Goal: Task Accomplishment & Management: Use online tool/utility

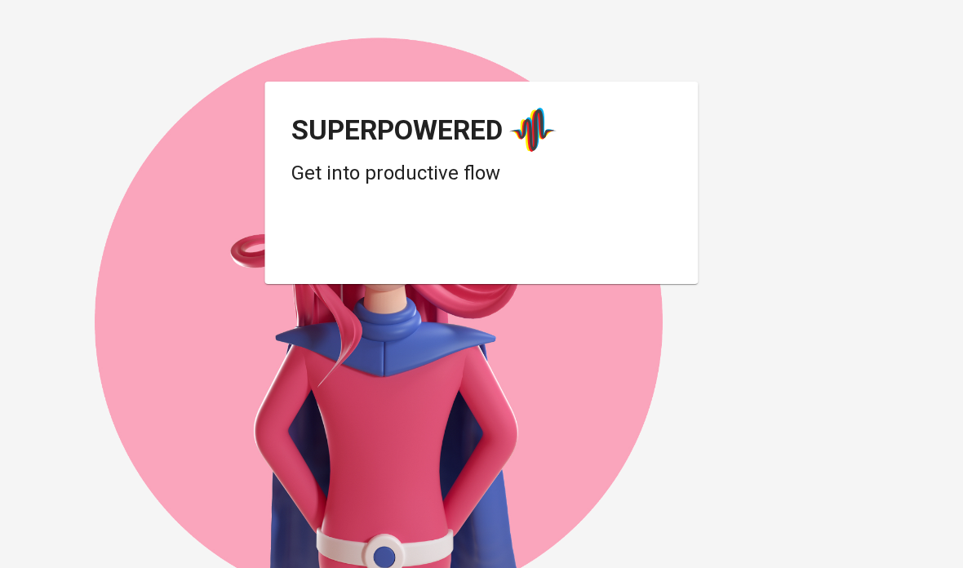
click at [510, 245] on div "Login dengan Google. Dibuka di tab baru" at bounding box center [421, 243] width 261 height 36
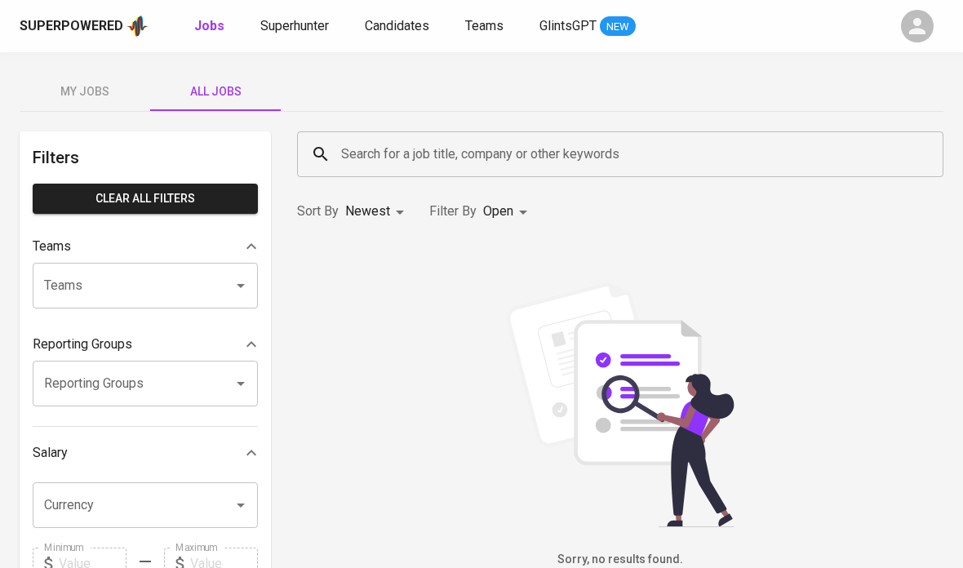
click at [646, 165] on input "Search for a job title, company or other keywords" at bounding box center [624, 154] width 575 height 31
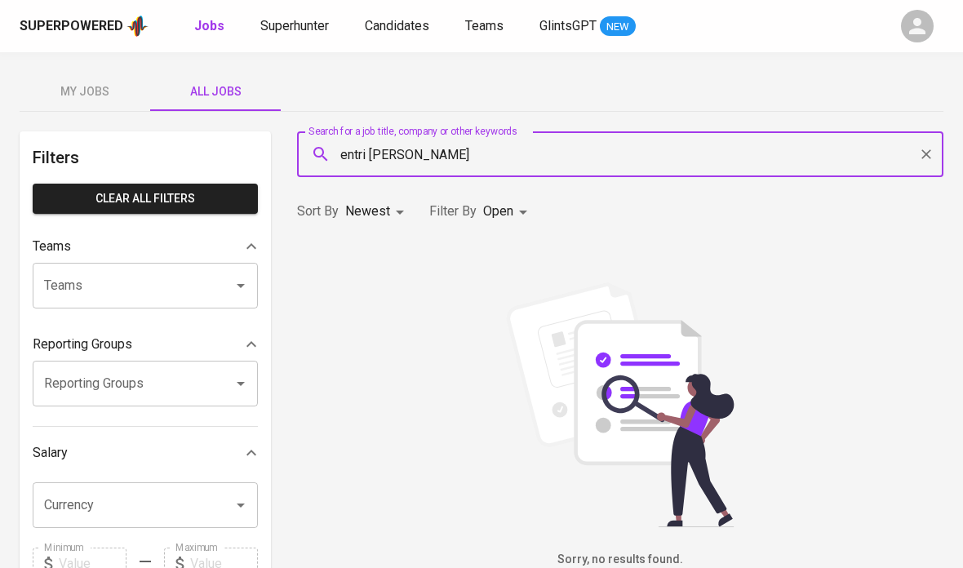
type input "entri [PERSON_NAME]"
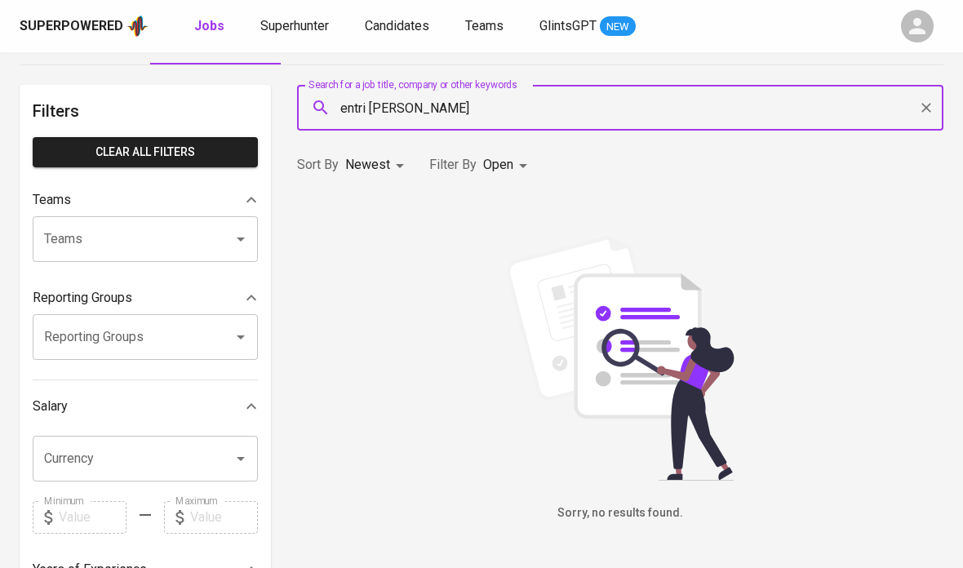
scroll to position [33, 0]
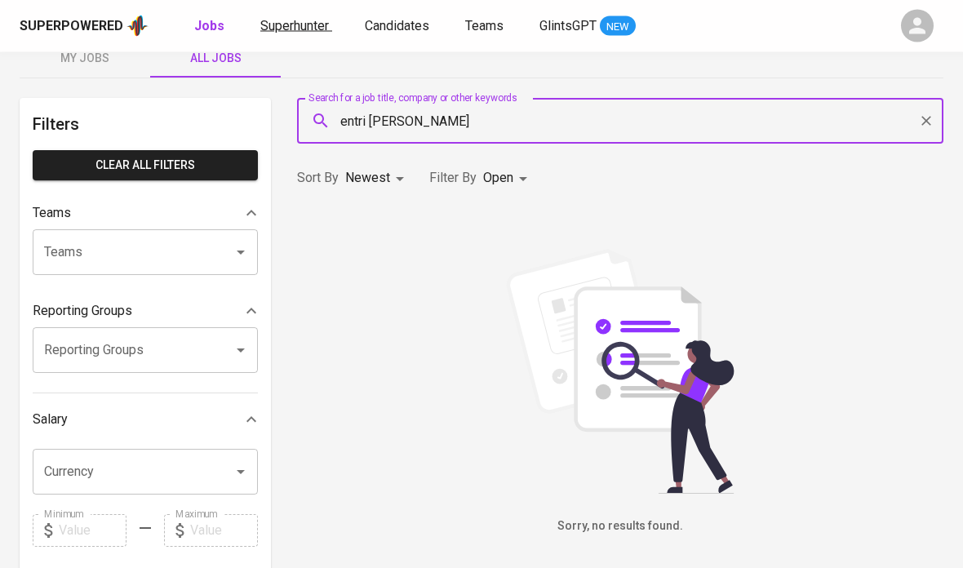
click at [304, 24] on span "Superhunter" at bounding box center [294, 26] width 69 height 16
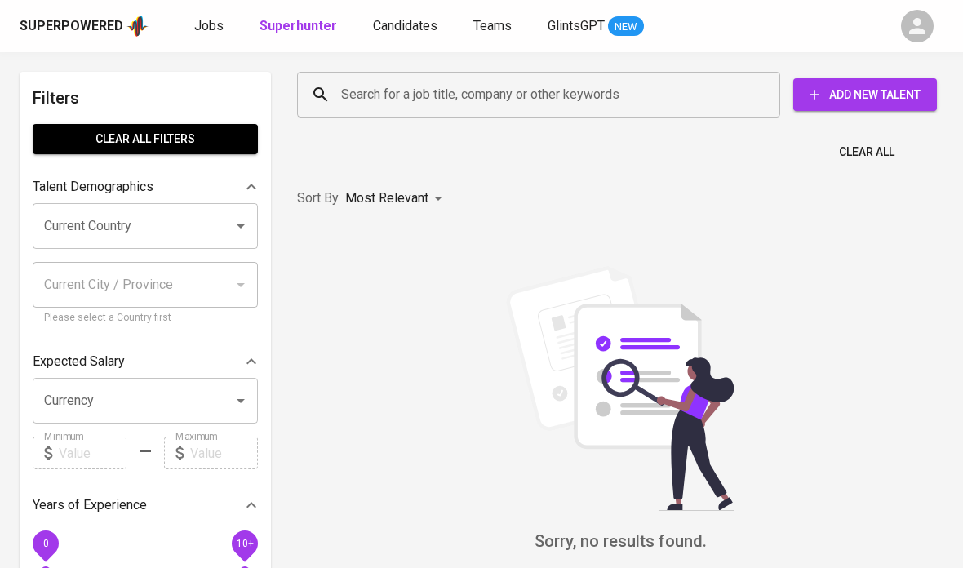
click at [731, 91] on input "Search for a job title, company or other keywords" at bounding box center [542, 94] width 411 height 31
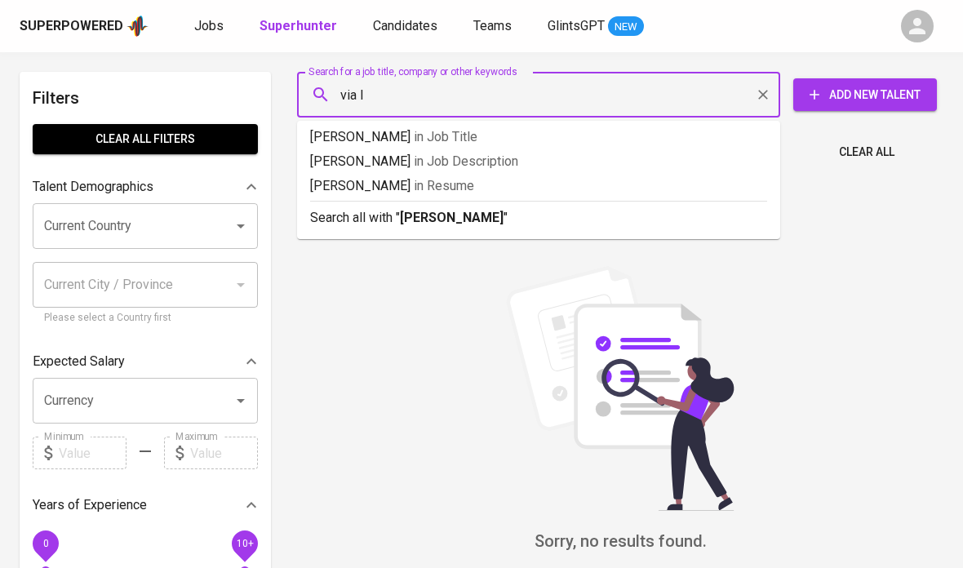
type input "via I"
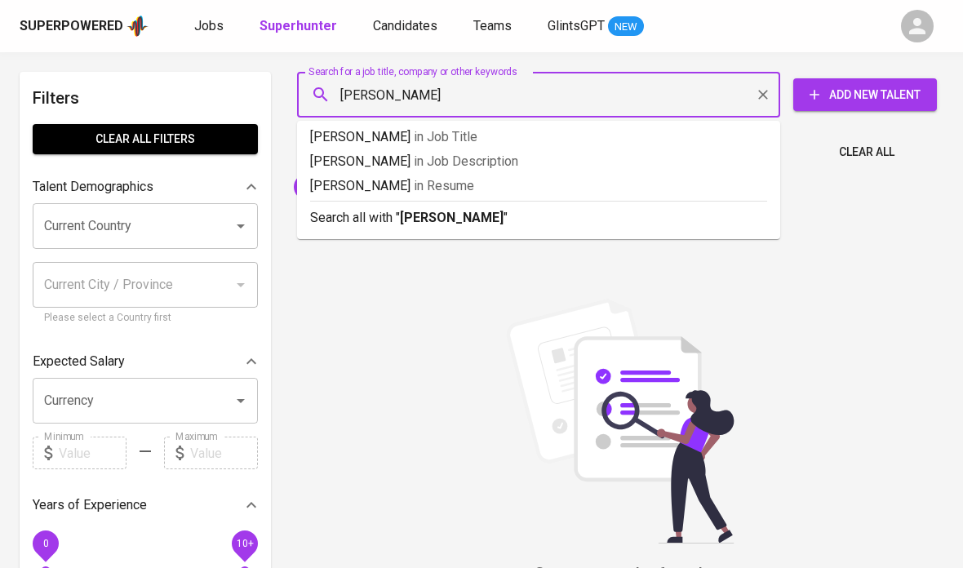
type input "[PERSON_NAME]"
click at [569, 337] on img at bounding box center [620, 421] width 245 height 245
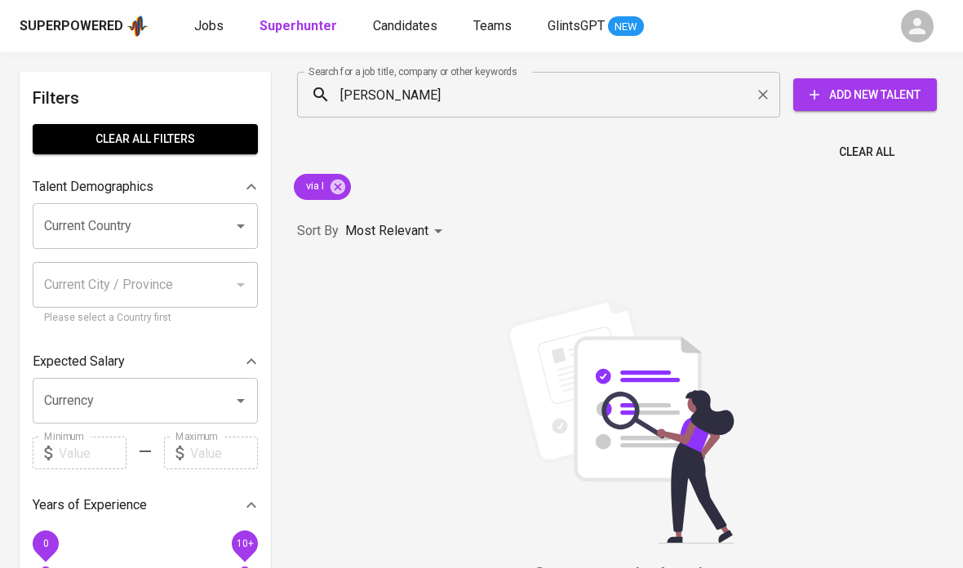
click at [894, 95] on span "Add New Talent" at bounding box center [865, 95] width 118 height 20
click at [642, 104] on input "Search for a job title, company or other keywords" at bounding box center [542, 94] width 411 height 31
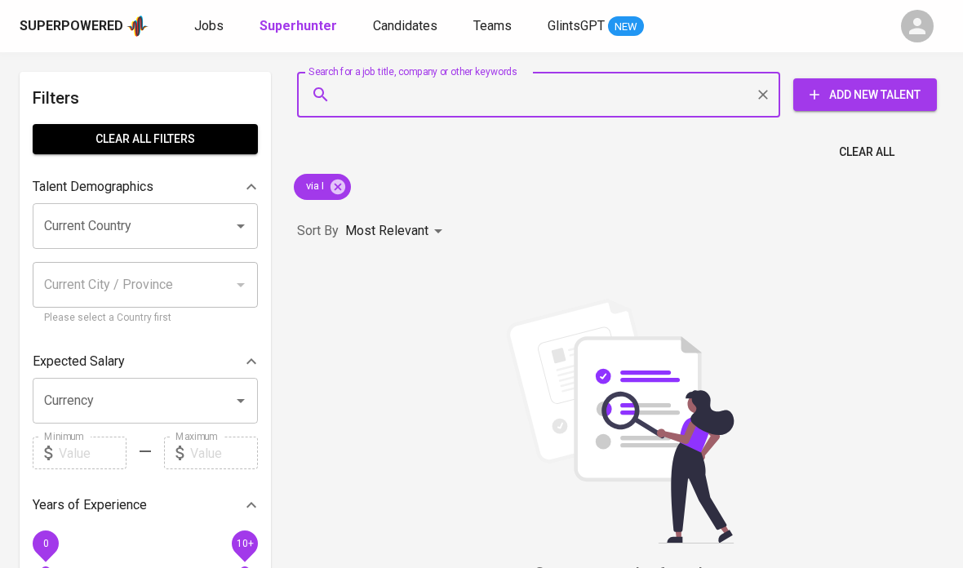
click at [352, 177] on div "via I" at bounding box center [322, 186] width 70 height 39
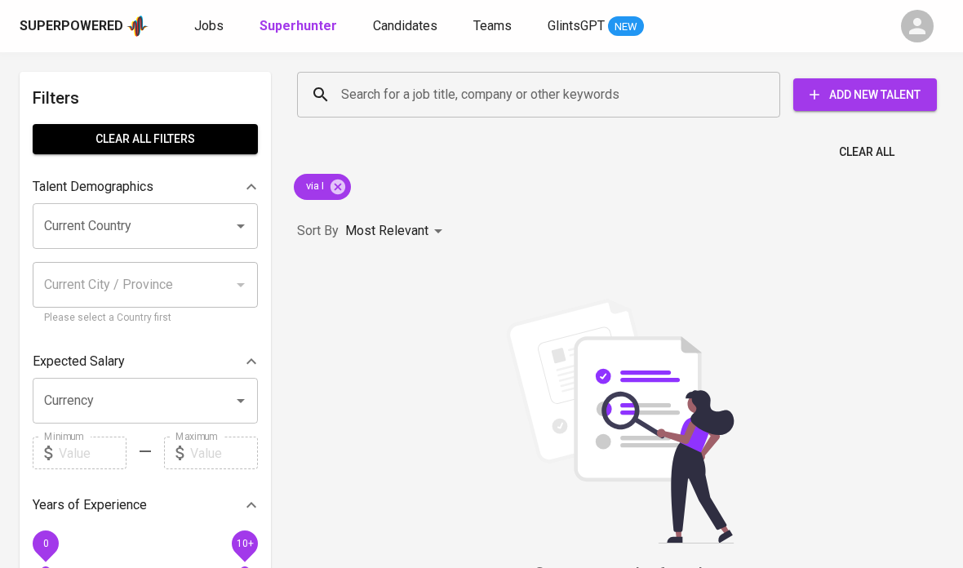
click at [351, 177] on div "via I" at bounding box center [322, 186] width 70 height 39
click at [340, 184] on icon at bounding box center [338, 187] width 18 height 18
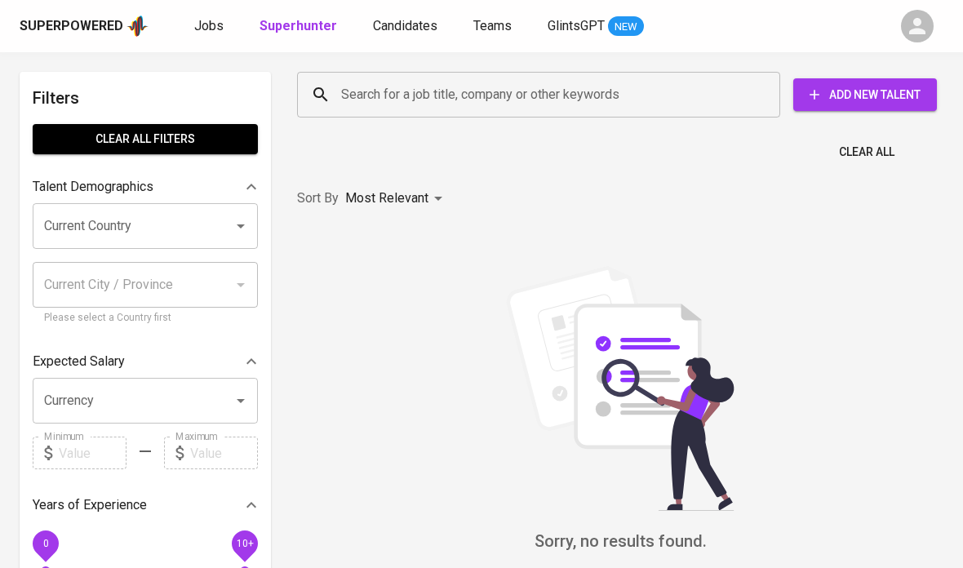
click at [430, 95] on input "Search for a job title, company or other keywords" at bounding box center [542, 94] width 411 height 31
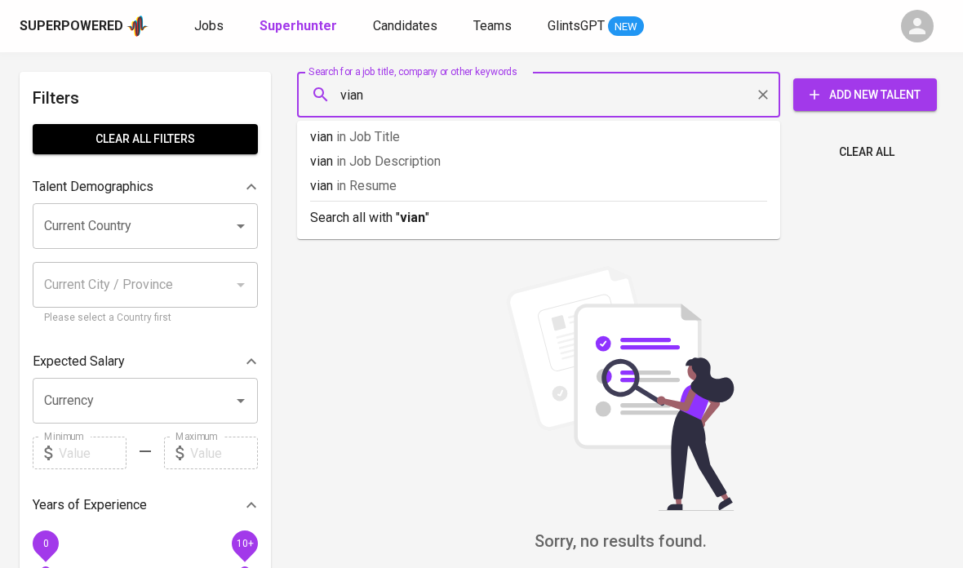
type input "[PERSON_NAME]"
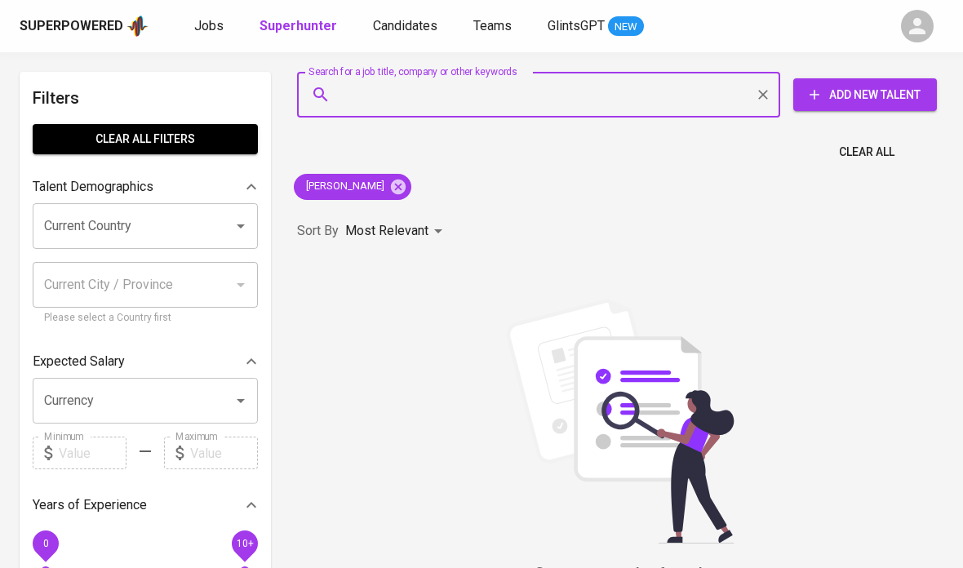
click at [376, 94] on input "Search for a job title, company or other keywords" at bounding box center [542, 94] width 411 height 31
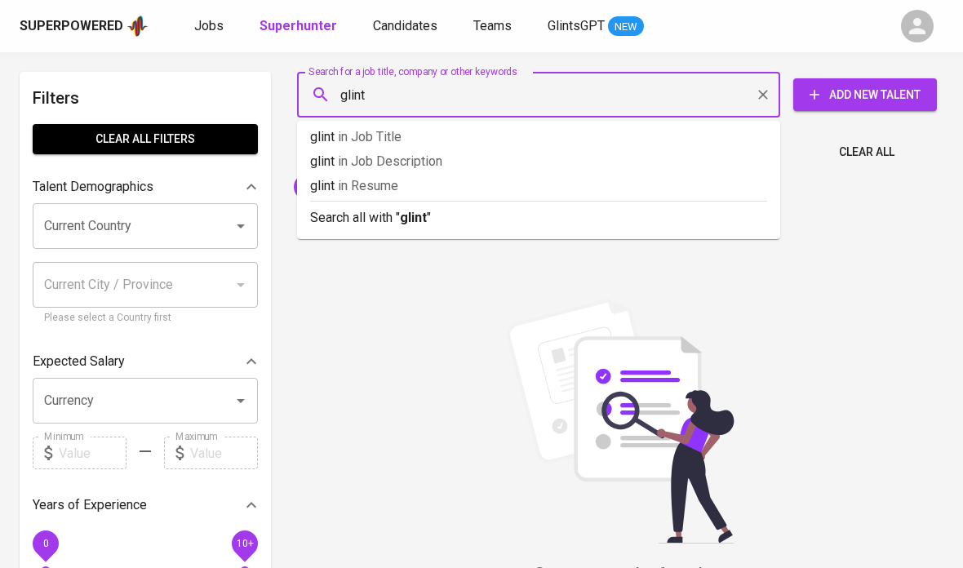
type input "glints"
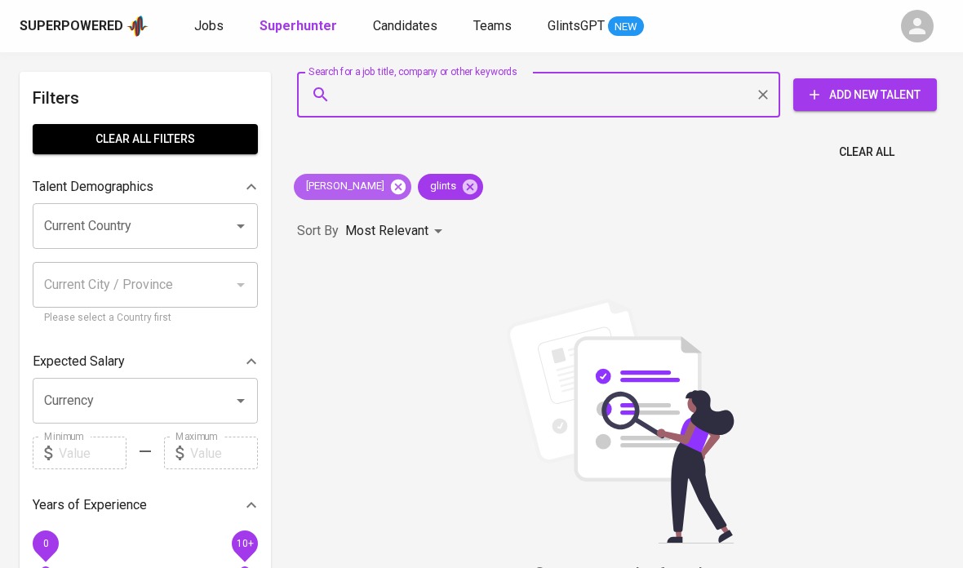
click at [391, 183] on icon at bounding box center [398, 186] width 15 height 15
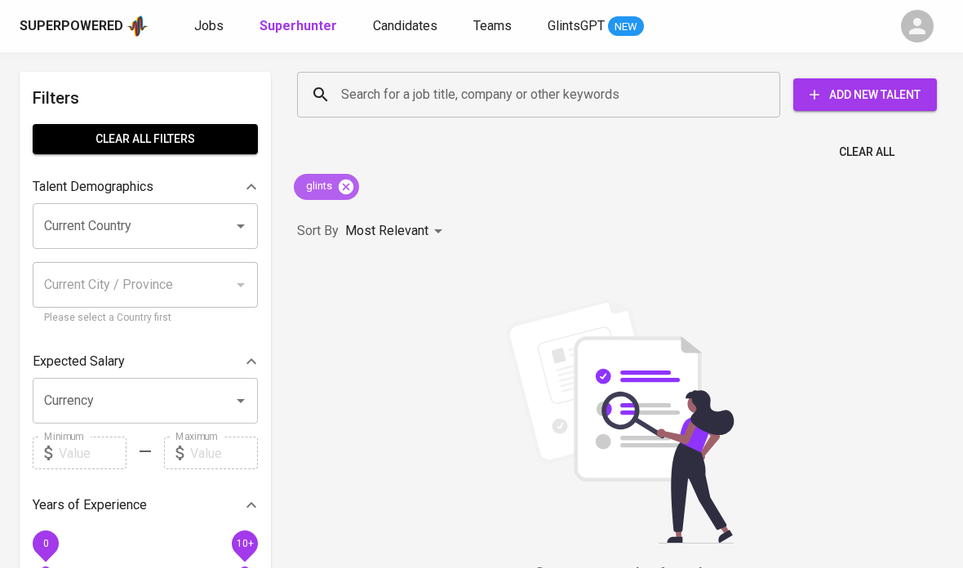
click at [339, 181] on icon at bounding box center [346, 187] width 18 height 18
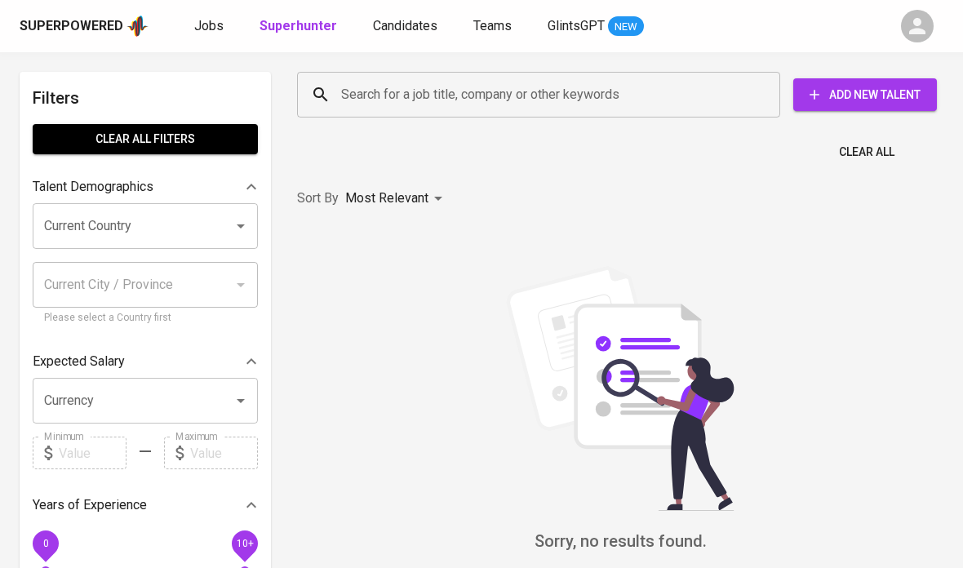
click at [375, 91] on input "Search for a job title, company or other keywords" at bounding box center [542, 94] width 411 height 31
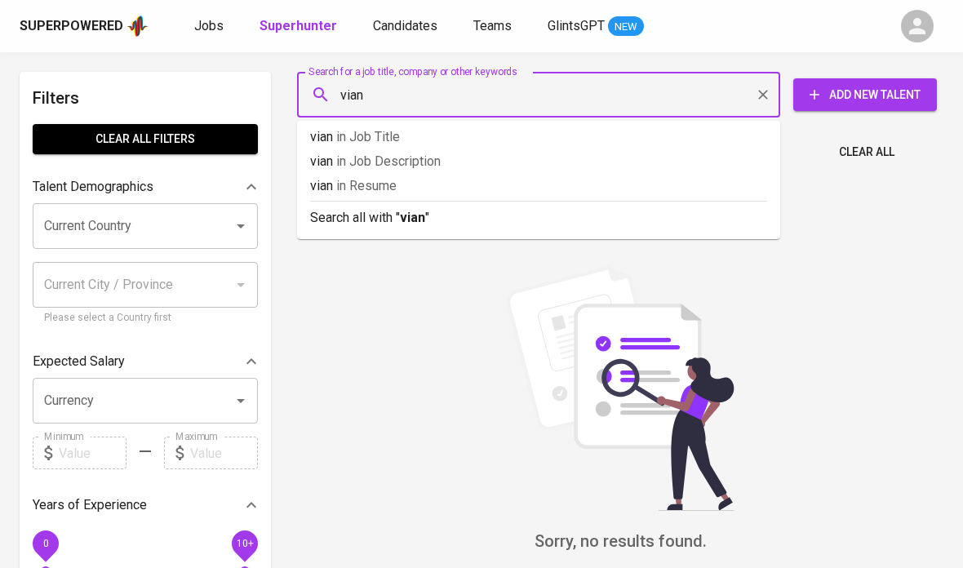
type input "[PERSON_NAME]"
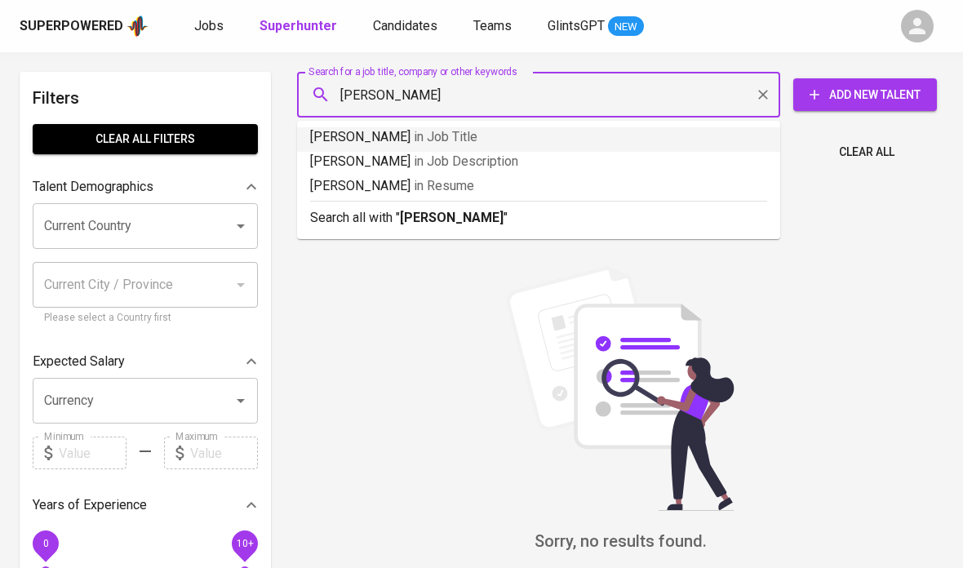
click at [437, 139] on p "[PERSON_NAME] in Job Title" at bounding box center [538, 137] width 457 height 20
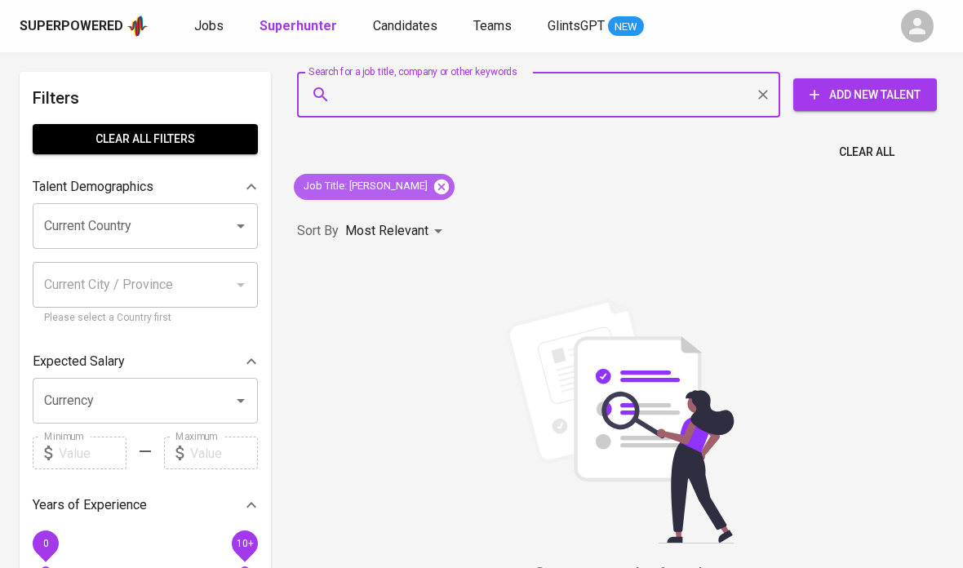
click at [434, 189] on icon at bounding box center [441, 186] width 15 height 15
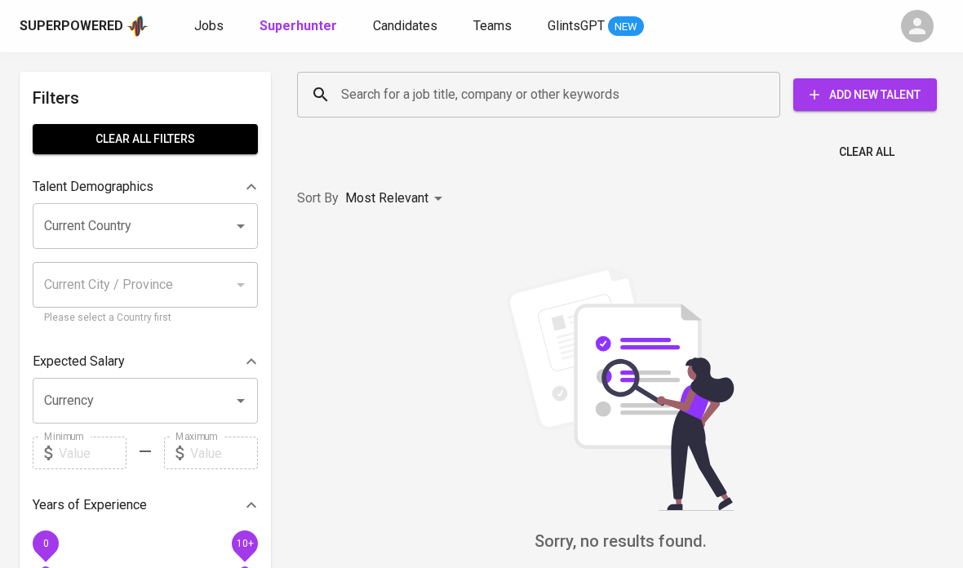
click at [498, 99] on input "Search for a job title, company or other keywords" at bounding box center [542, 94] width 411 height 31
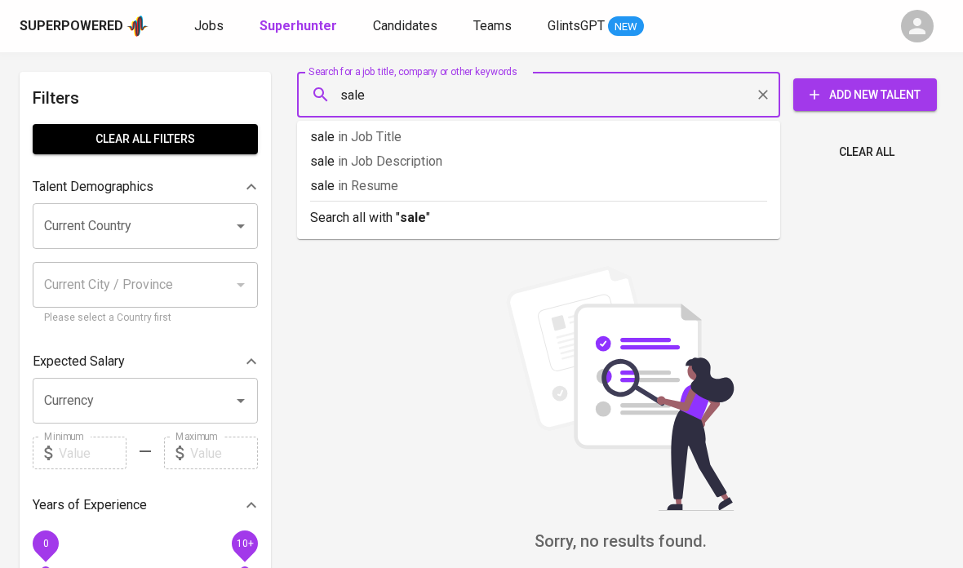
type input "sales"
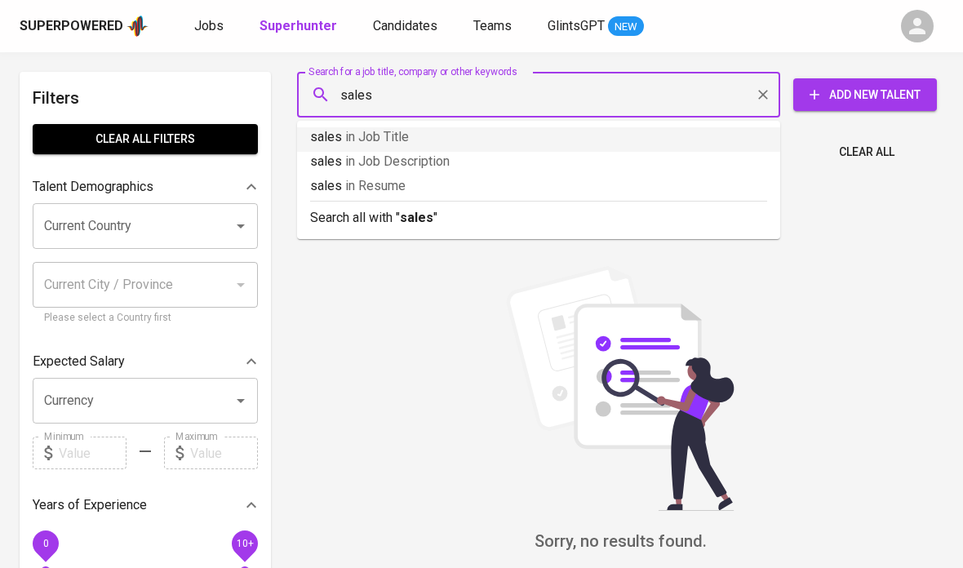
click at [444, 135] on p "sales in Job Title" at bounding box center [538, 137] width 457 height 20
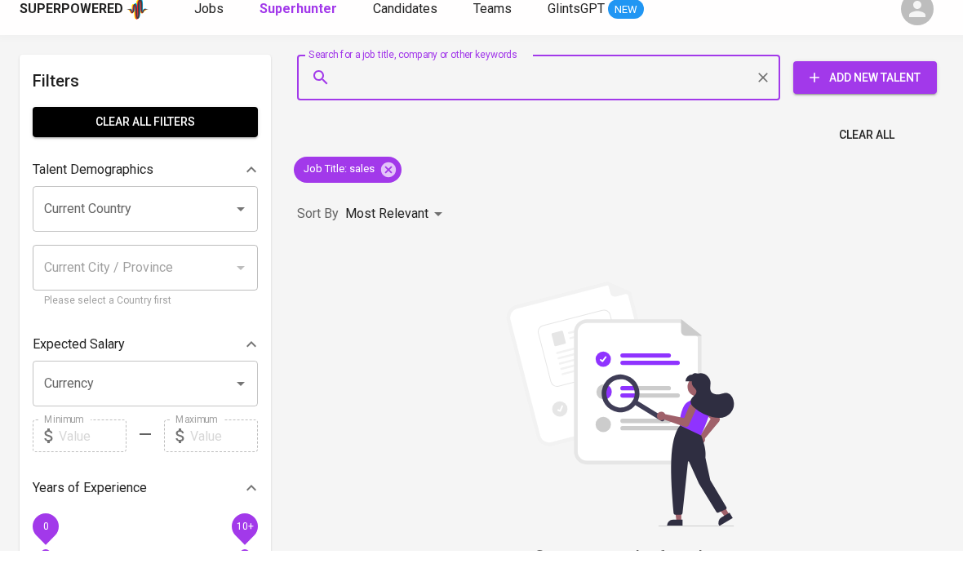
click at [876, 426] on div "Sorry, no results found. You can try the following : (1) Try again, and/or doub…" at bounding box center [620, 479] width 646 height 360
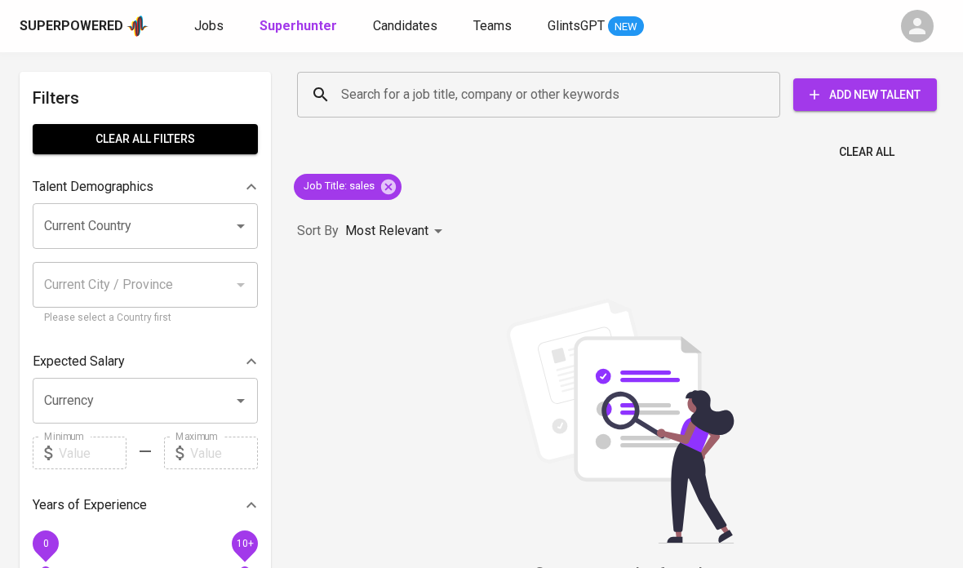
click at [702, 98] on input "Search for a job title, company or other keywords" at bounding box center [542, 94] width 411 height 31
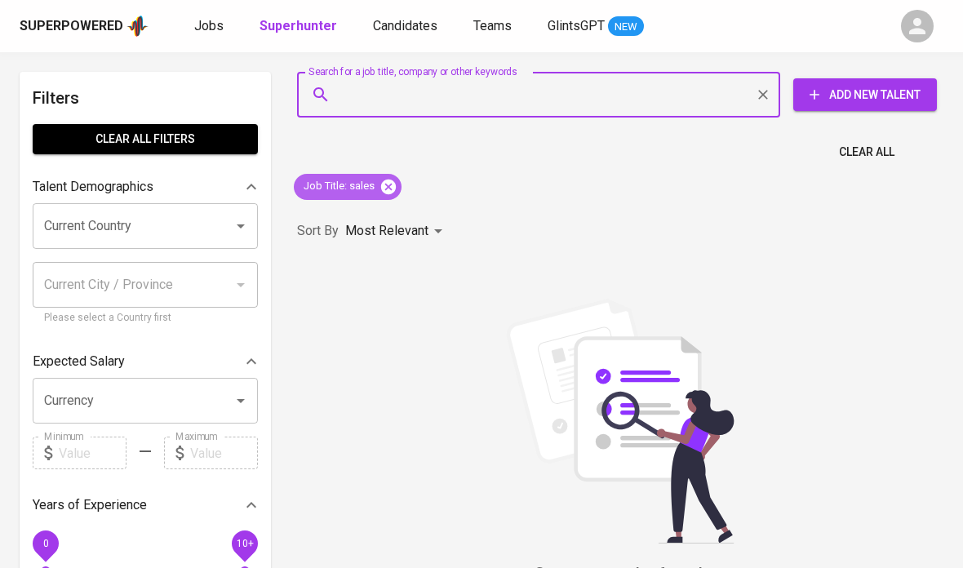
click at [380, 188] on icon at bounding box center [389, 187] width 18 height 18
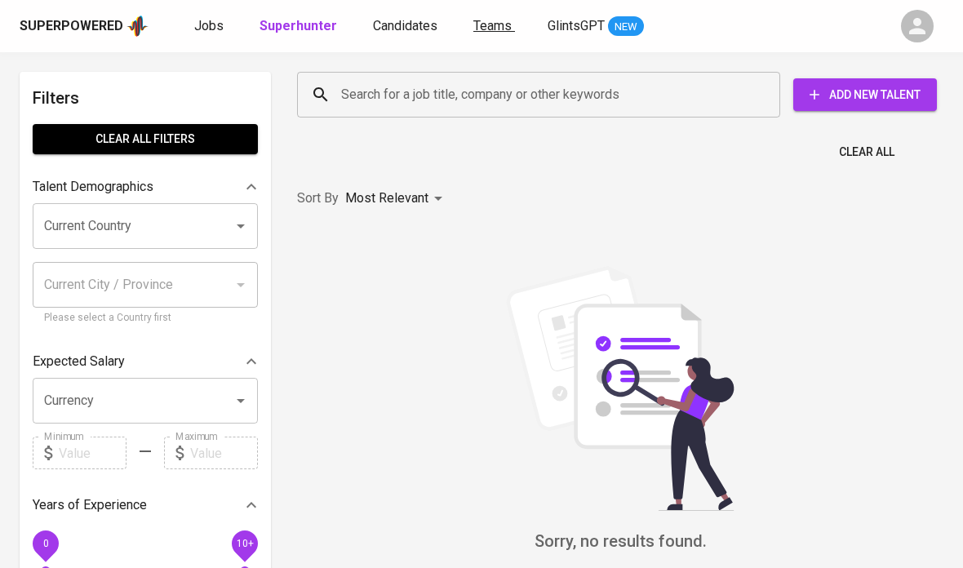
click at [482, 33] on link "Teams" at bounding box center [494, 26] width 42 height 20
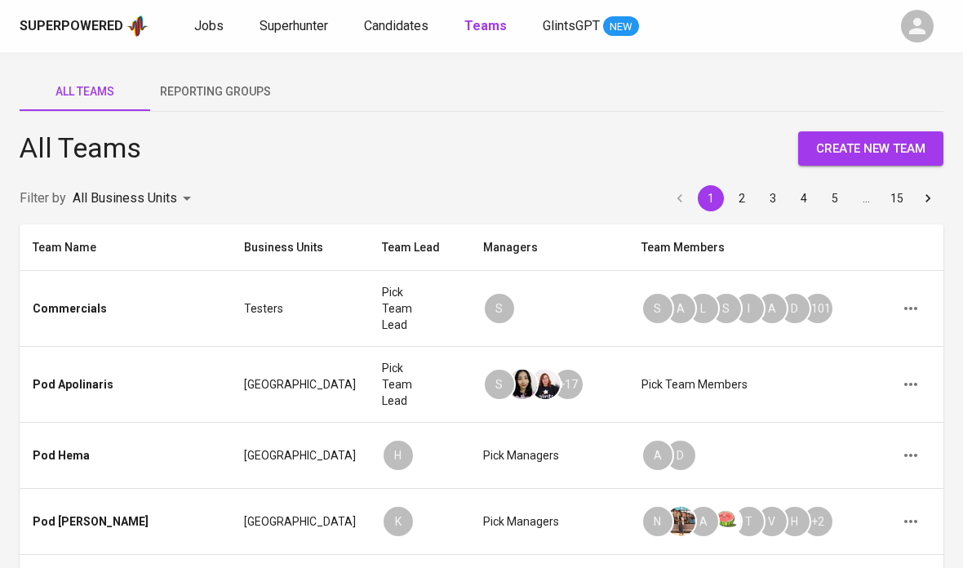
click at [242, 106] on button "Reporting Groups" at bounding box center [215, 91] width 131 height 39
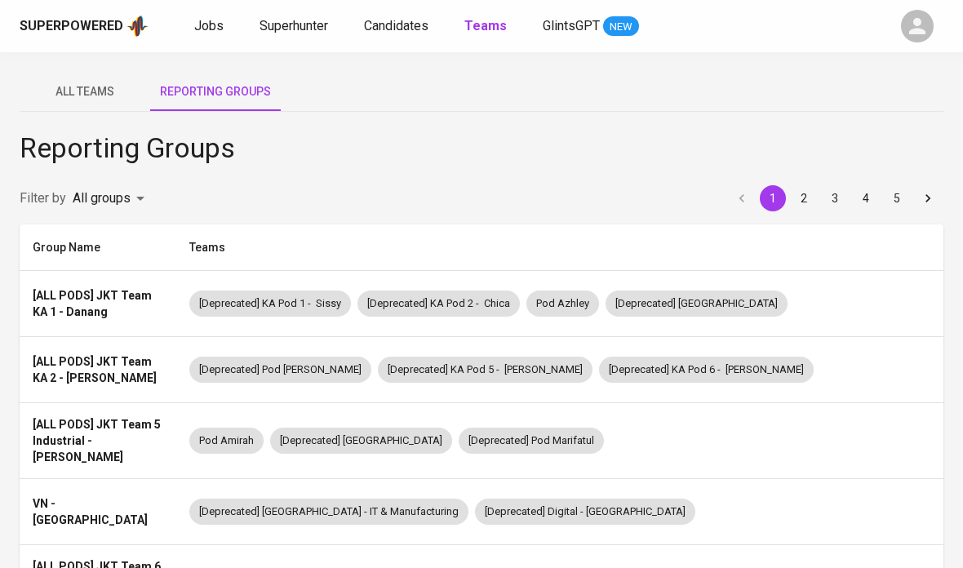
click at [93, 99] on span "All Teams" at bounding box center [84, 92] width 111 height 20
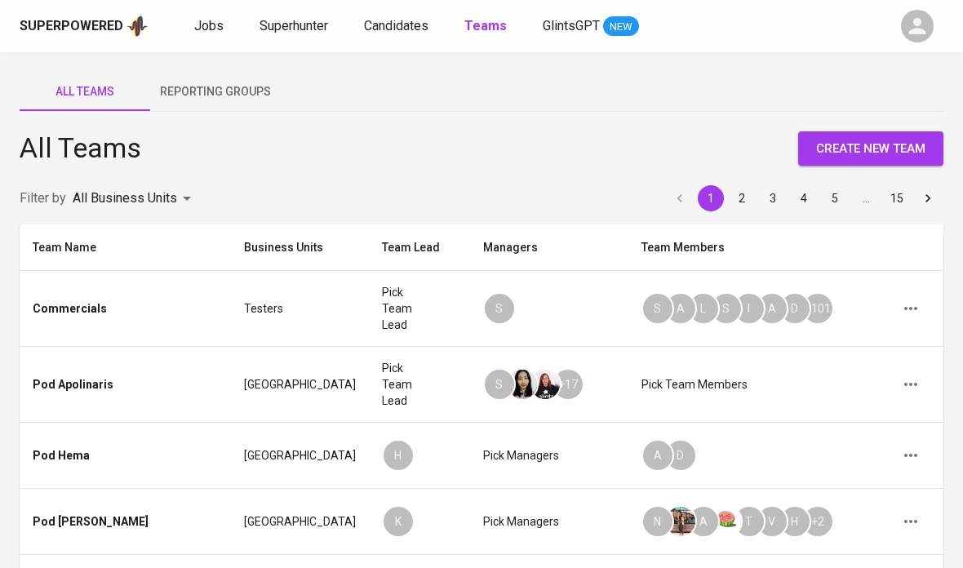
click at [173, 196] on body "Superpowered Jobs Superhunter Candidates Teams GlintsGPT NEW All Teams Reportin…" at bounding box center [481, 559] width 963 height 1119
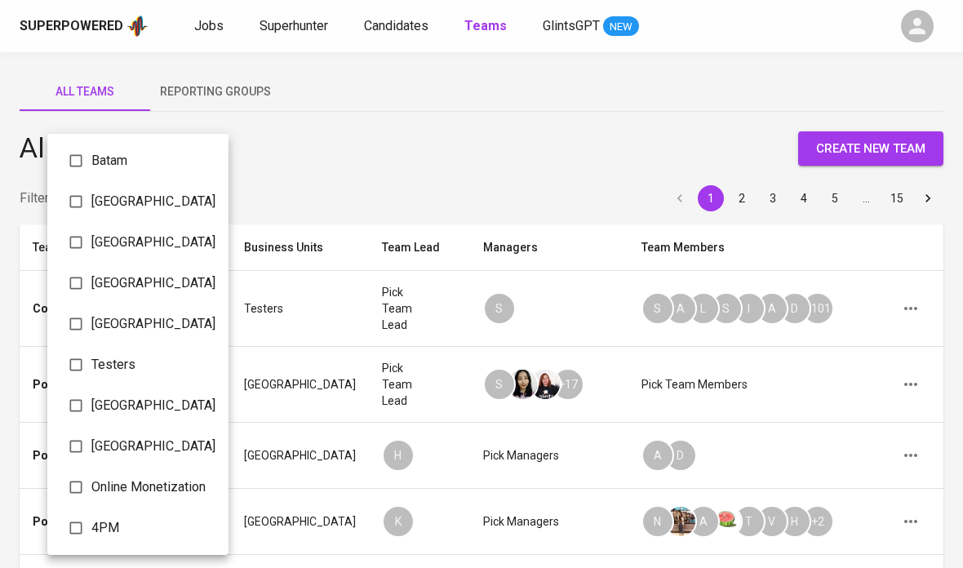
click at [72, 198] on input "checkbox" at bounding box center [75, 201] width 31 height 31
checkbox input "true"
type input "6ba2b976-b50e-456a-b54e-c20146ebc1f9"
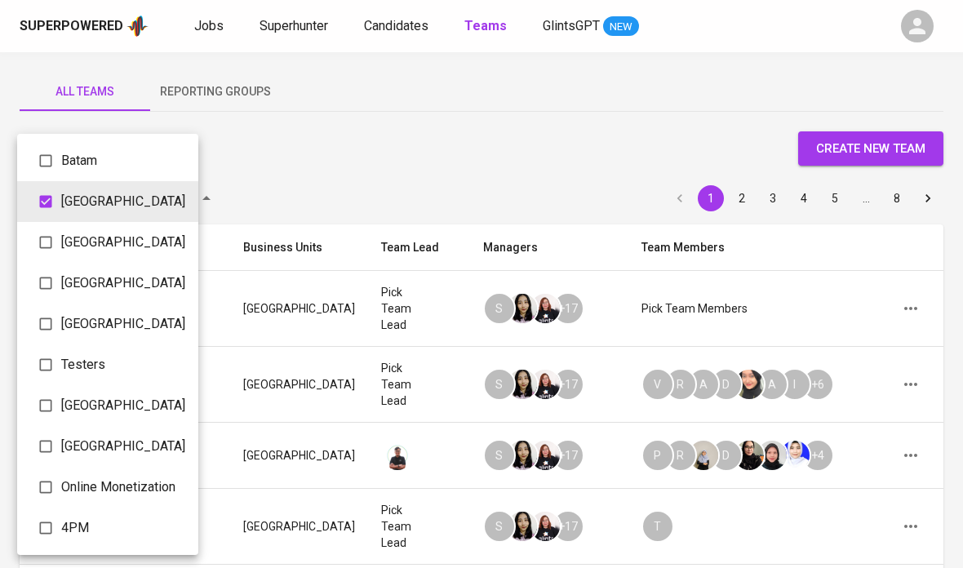
click at [626, 140] on div at bounding box center [481, 284] width 963 height 568
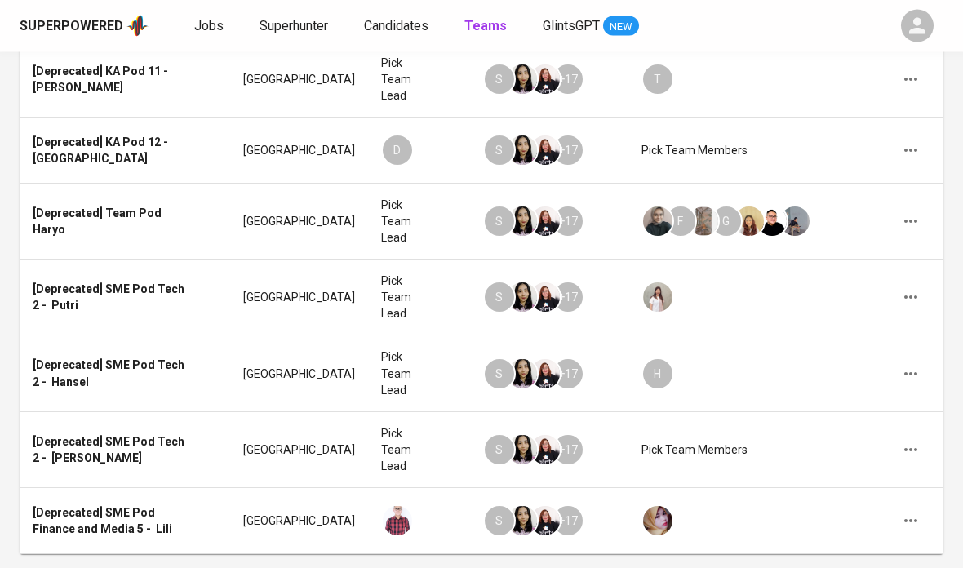
scroll to position [443, 0]
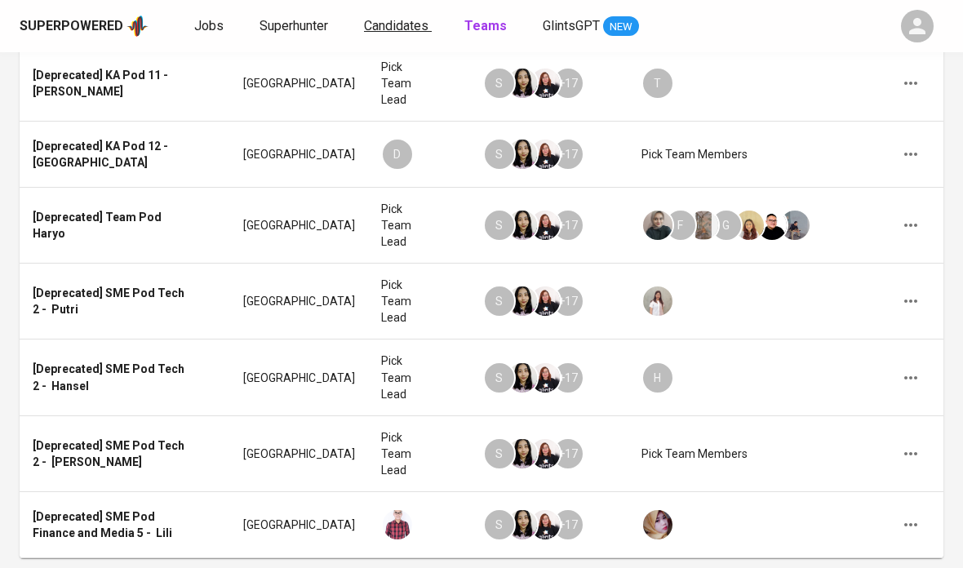
click at [402, 21] on span "Candidates" at bounding box center [396, 26] width 64 height 16
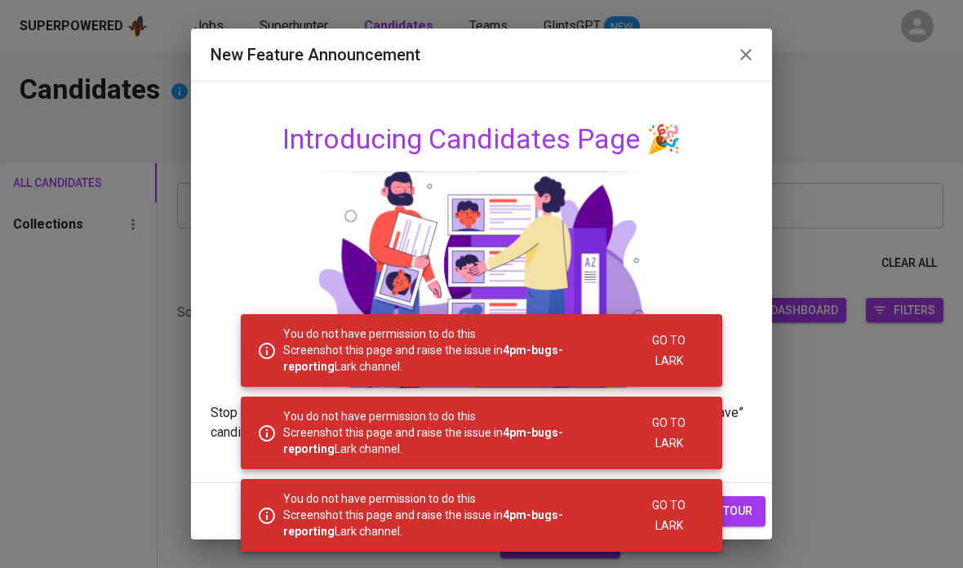
click at [743, 46] on icon "button" at bounding box center [746, 55] width 20 height 20
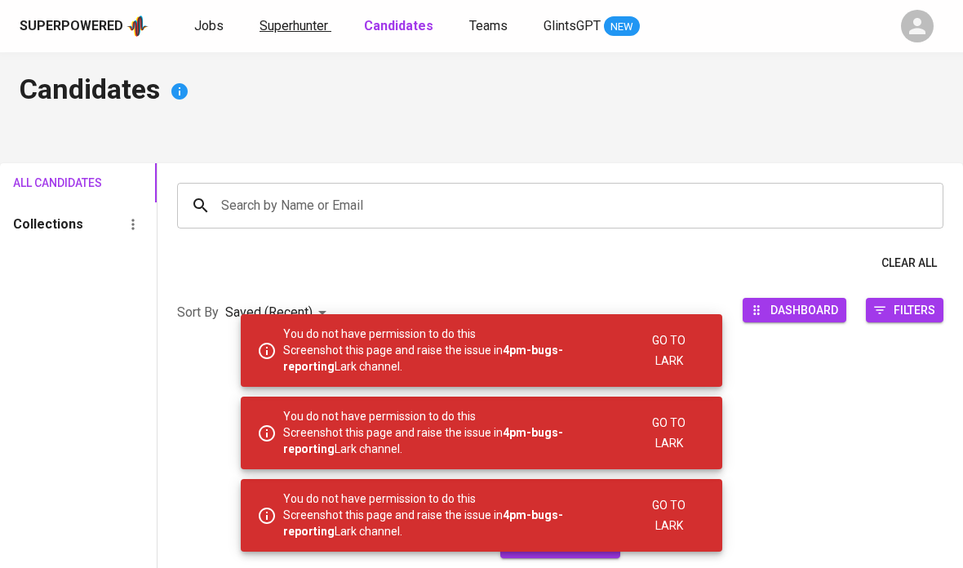
click at [291, 26] on span "Superhunter" at bounding box center [294, 26] width 69 height 16
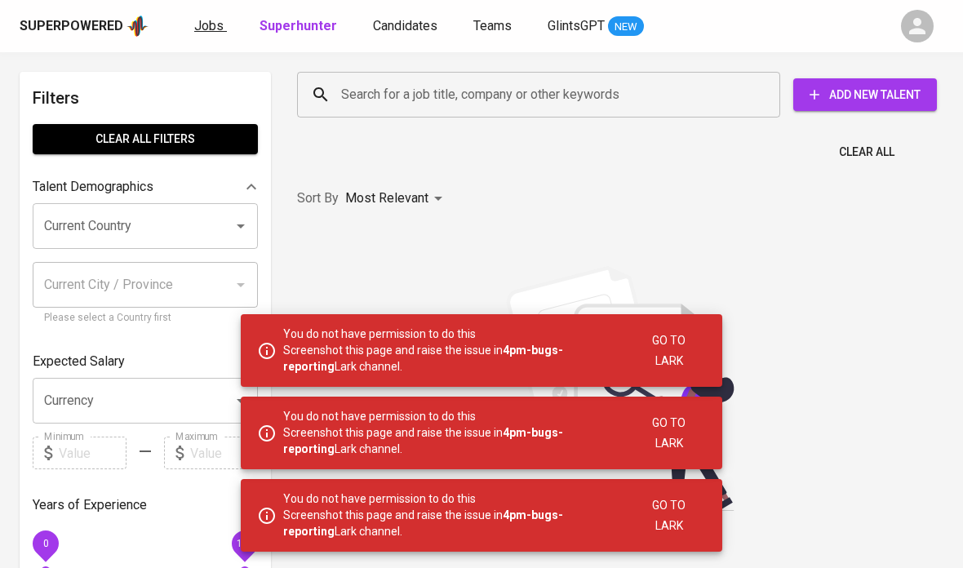
click at [194, 31] on span "Jobs" at bounding box center [208, 26] width 29 height 16
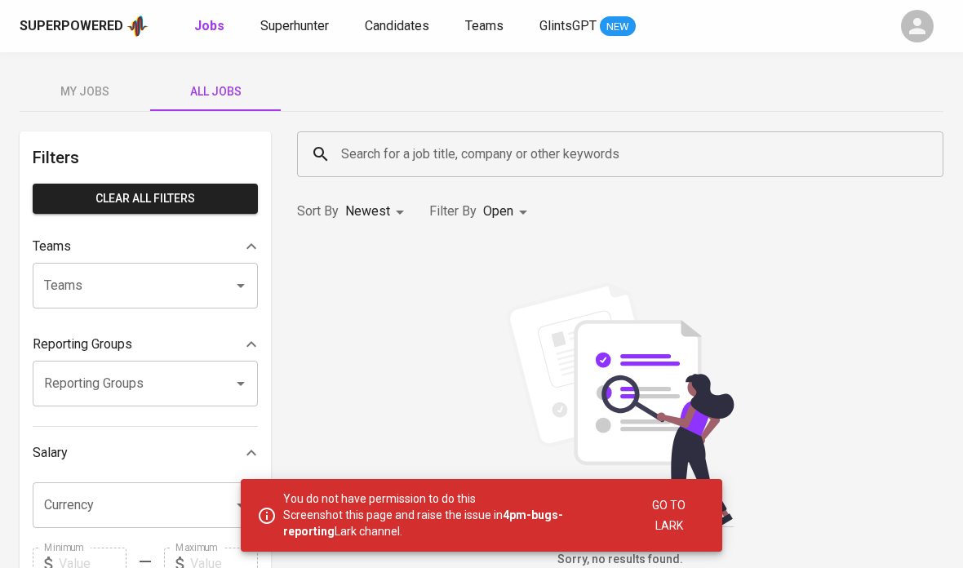
click at [299, 45] on div "Superpowered Jobs Superhunter Candidates Teams GlintsGPT NEW" at bounding box center [481, 26] width 963 height 52
click at [311, 36] on link "Superhunter" at bounding box center [296, 26] width 72 height 20
